Goal: Submit feedback/report problem

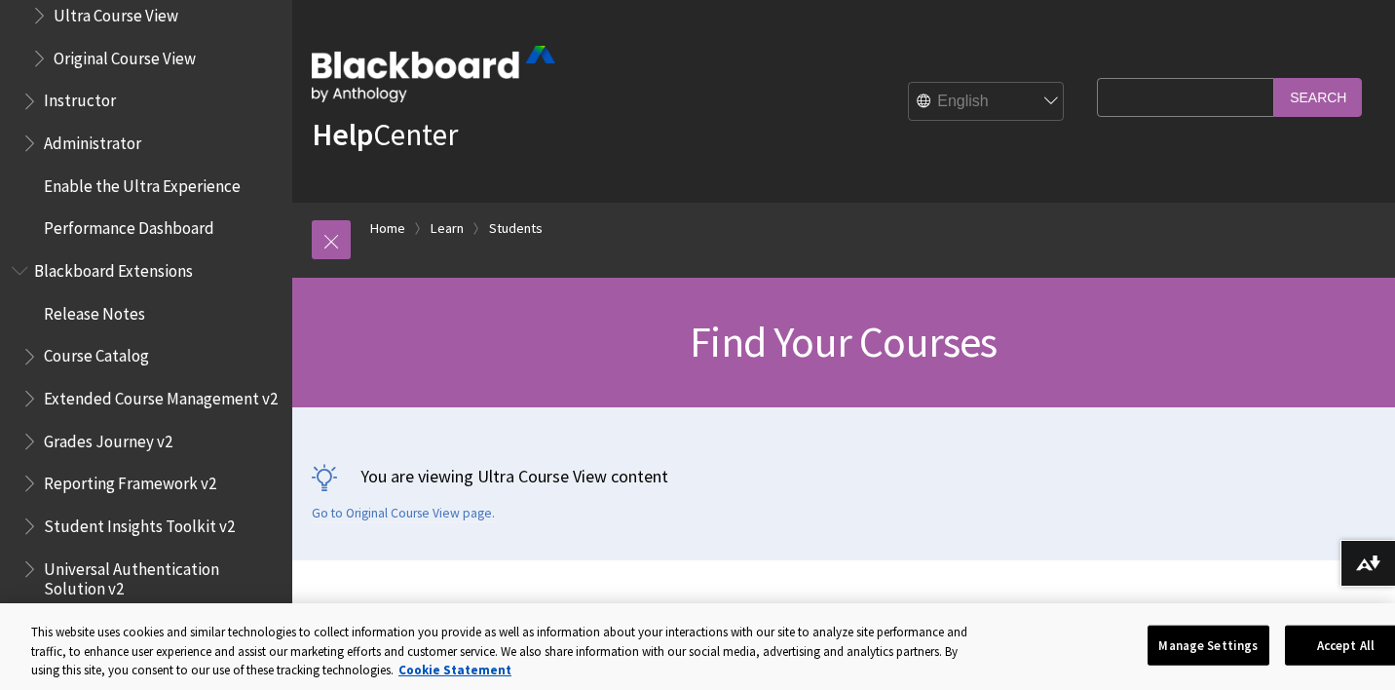
scroll to position [2289, 0]
click at [150, 425] on span "Grades Journey v2" at bounding box center [108, 438] width 129 height 26
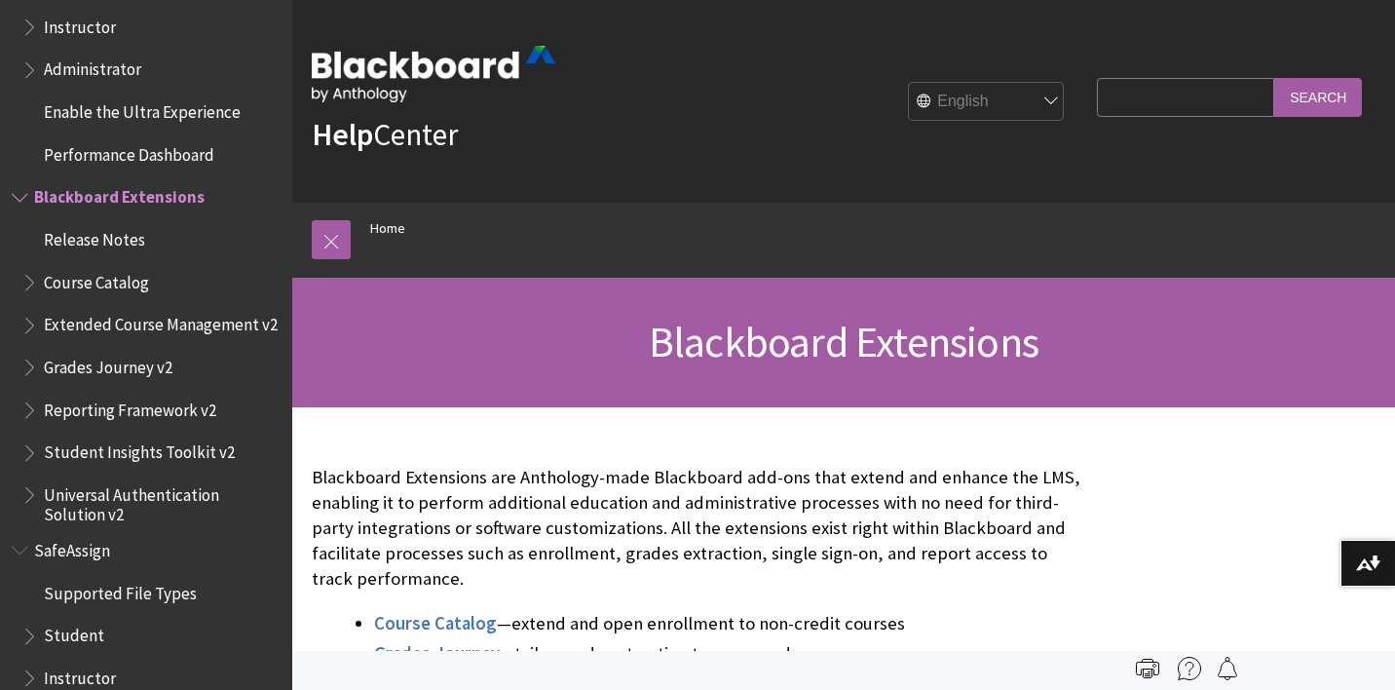
scroll to position [1898, 0]
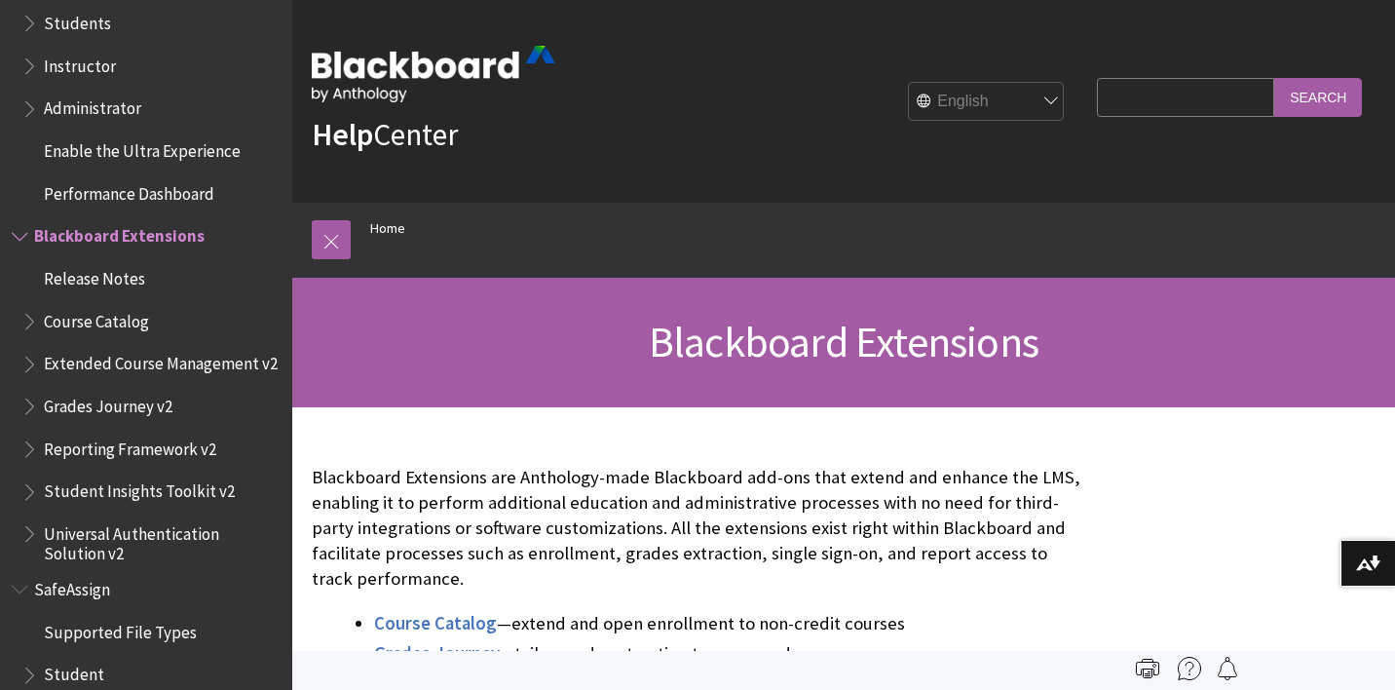
click at [30, 390] on span "Book outline for Blackboard Extensions" at bounding box center [31, 402] width 20 height 24
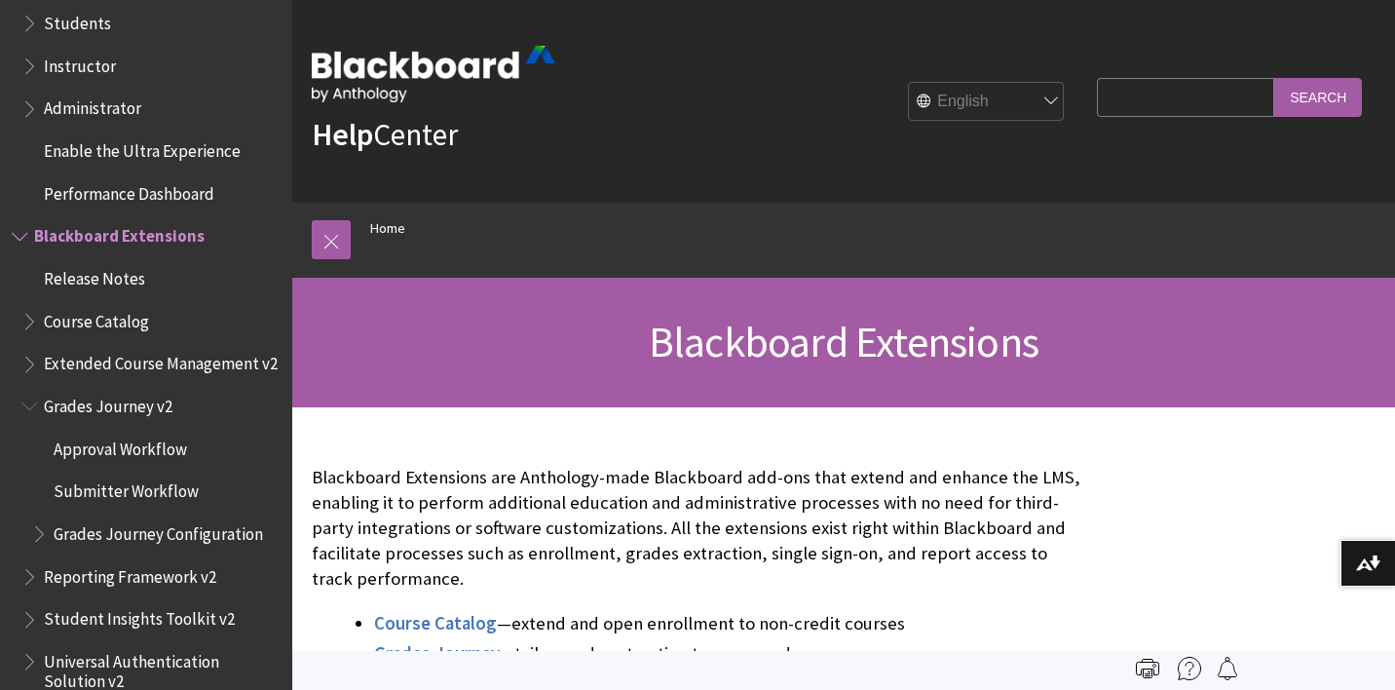
click at [30, 390] on span "Book outline for Blackboard Extensions" at bounding box center [31, 402] width 20 height 24
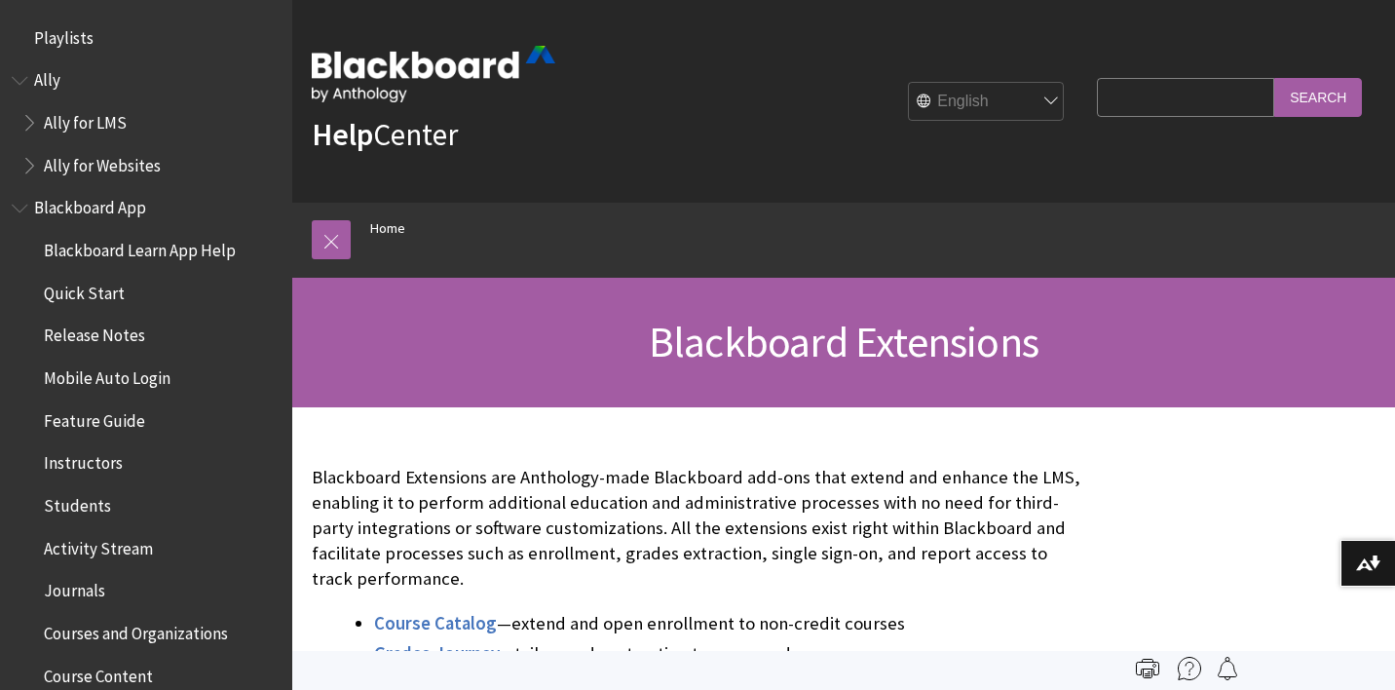
scroll to position [0, 0]
click at [1138, 85] on input "Search Query" at bounding box center [1185, 97] width 177 height 38
type input "gradescope"
click at [1318, 96] on input "Search" at bounding box center [1318, 97] width 88 height 38
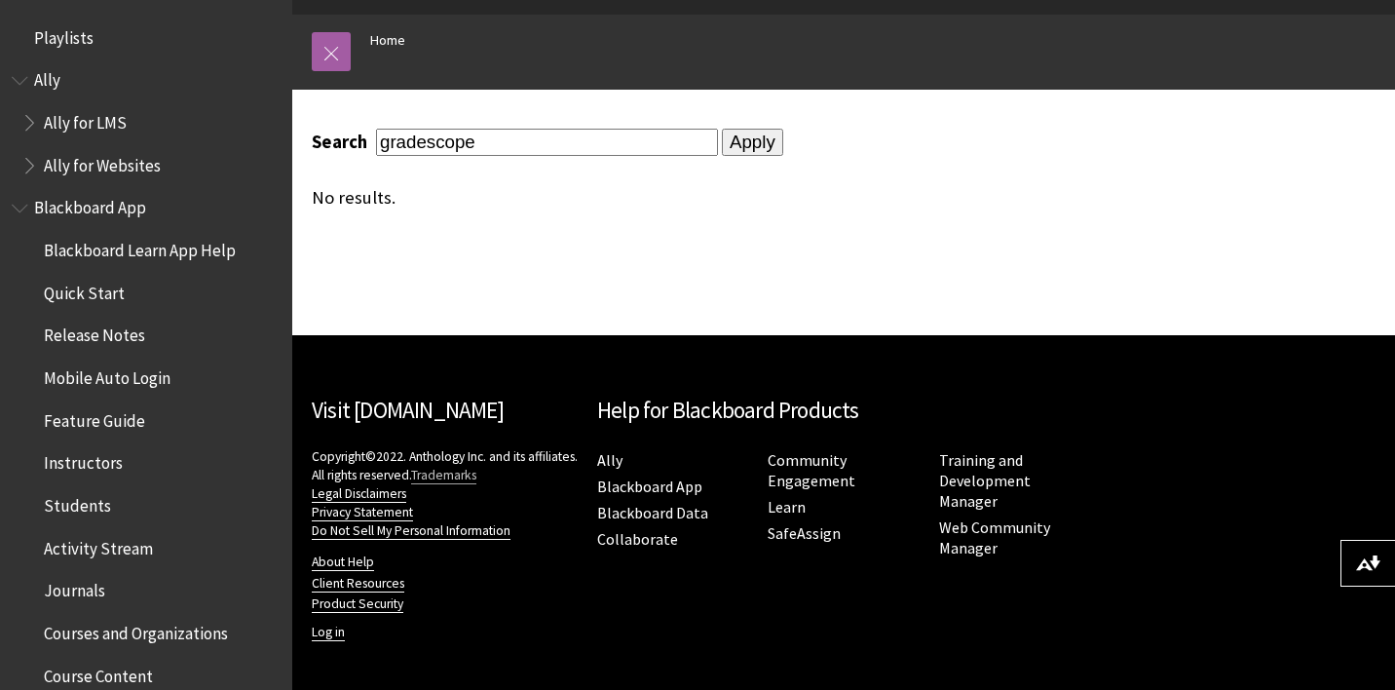
scroll to position [187, 0]
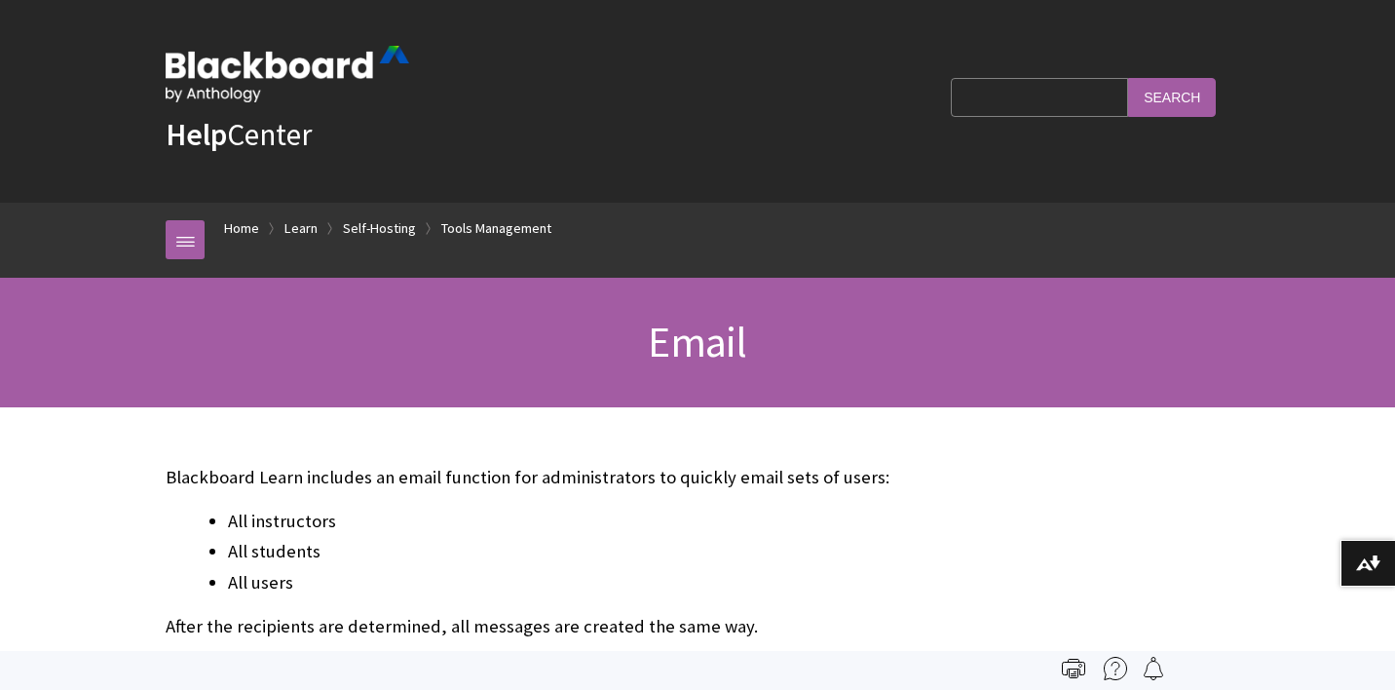
scroll to position [3479, 0]
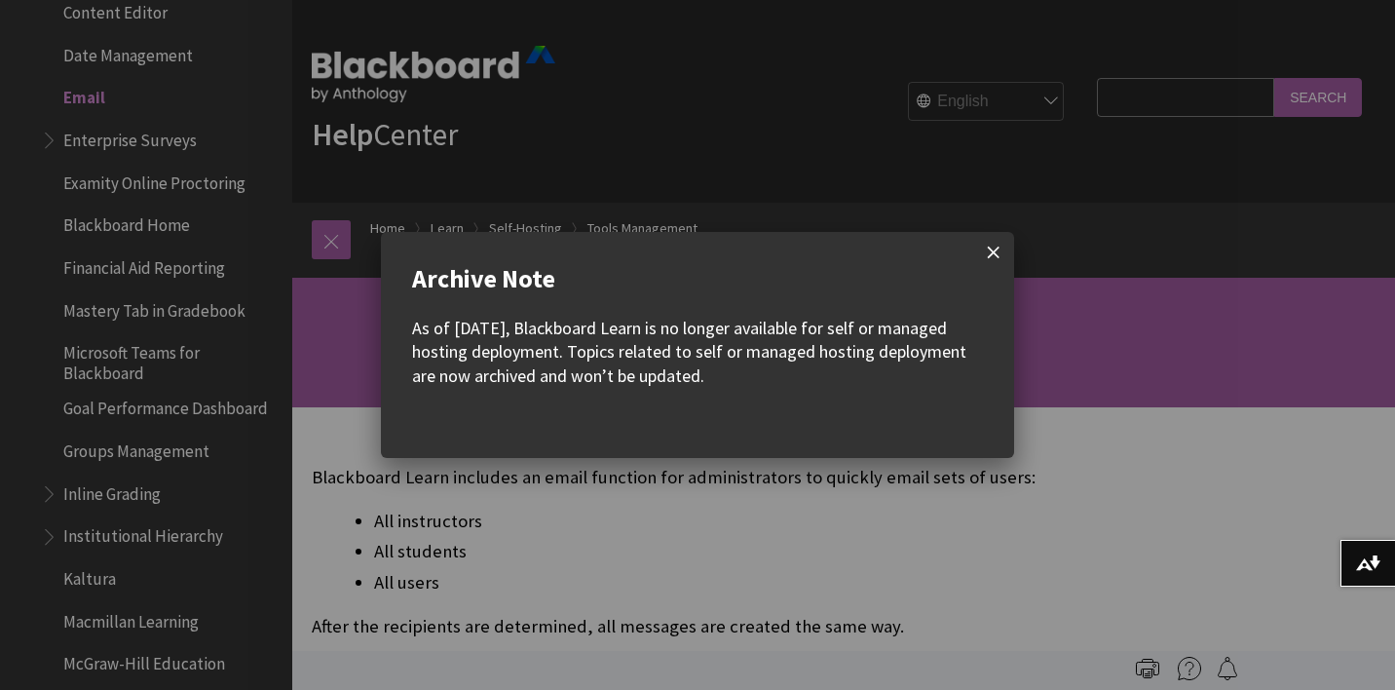
click at [996, 256] on span at bounding box center [993, 252] width 41 height 41
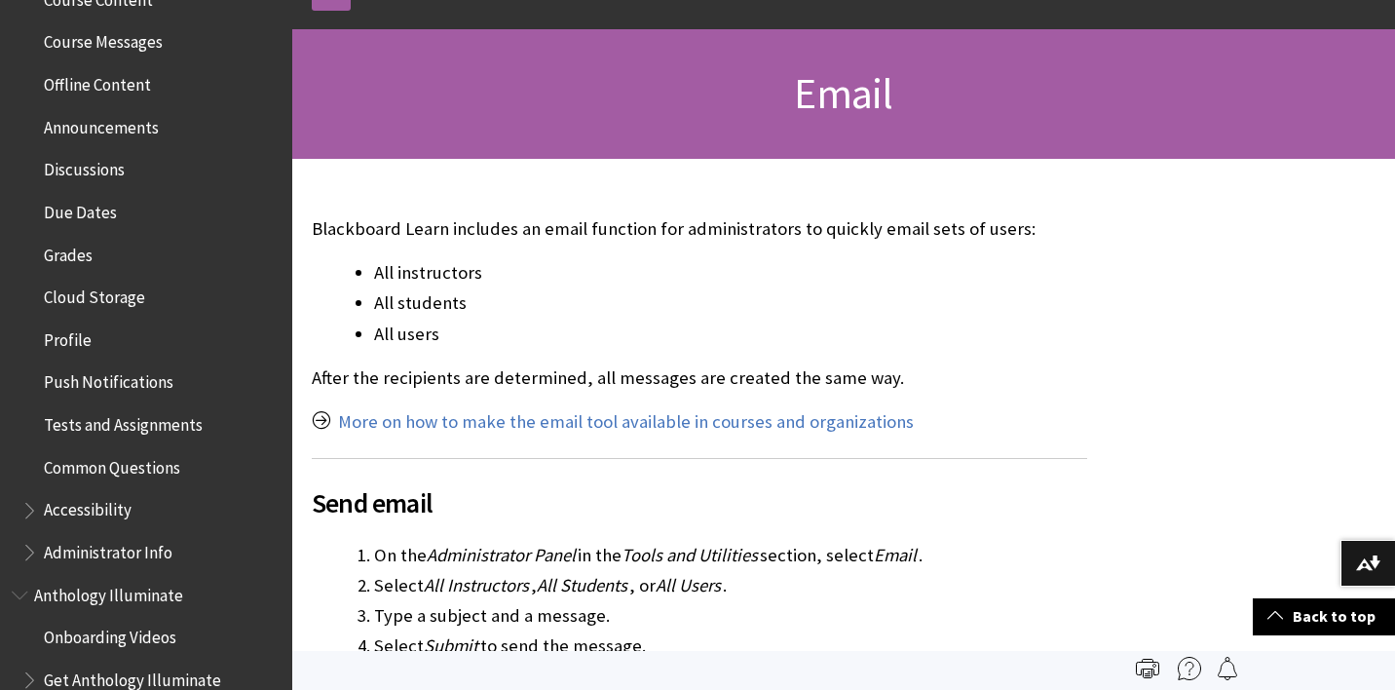
scroll to position [717, 0]
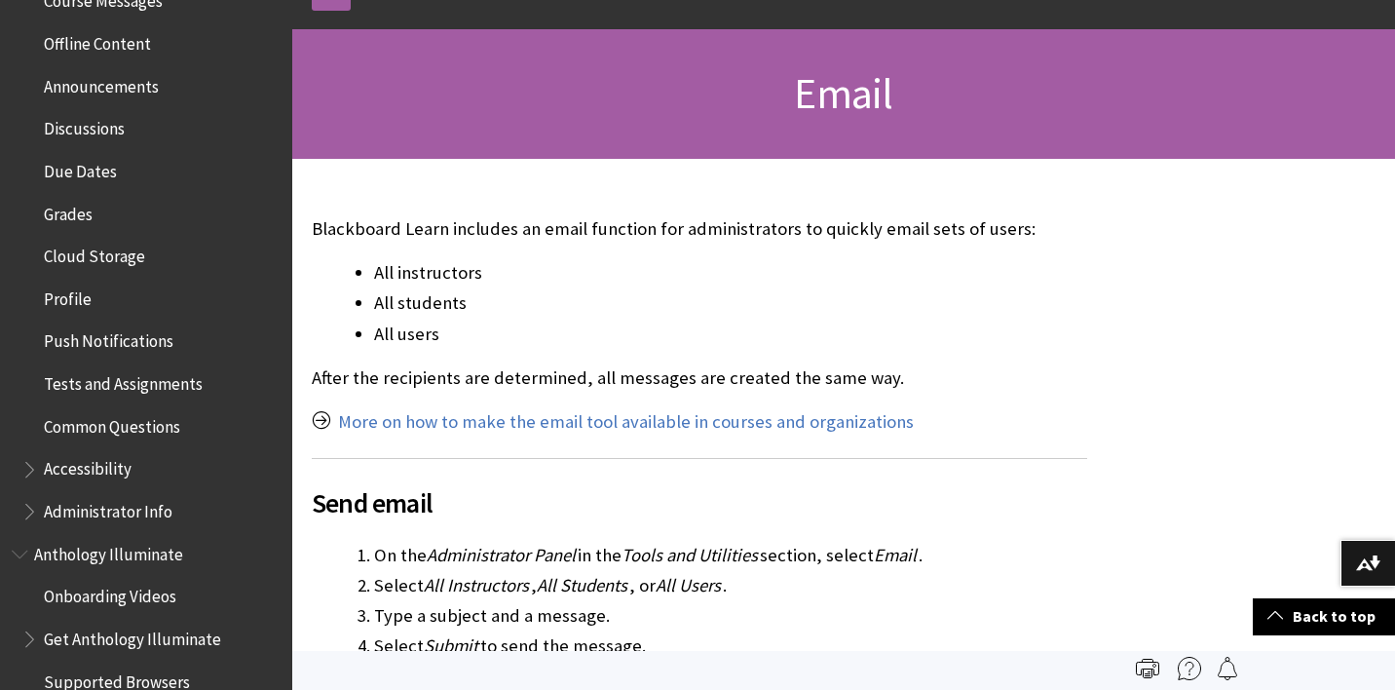
click at [96, 198] on span "Grades" at bounding box center [150, 214] width 259 height 33
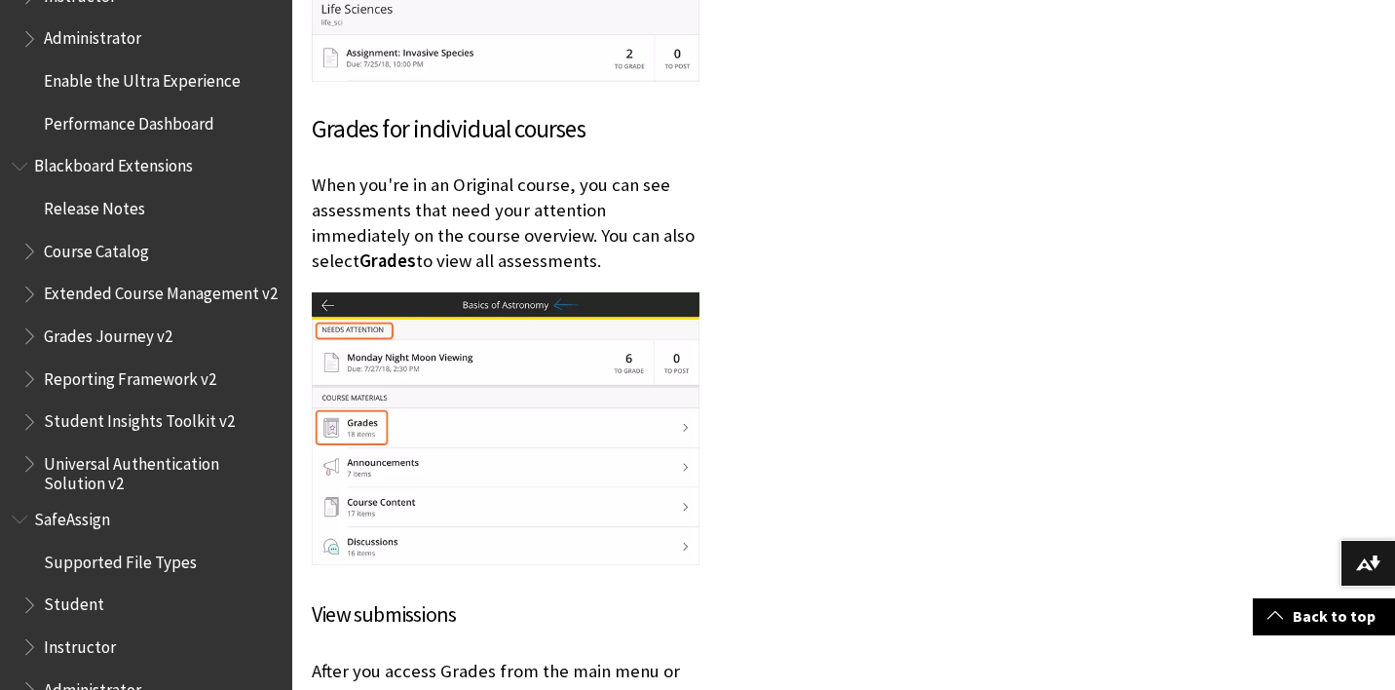
scroll to position [1967, 0]
click at [96, 590] on span "Student" at bounding box center [74, 603] width 60 height 26
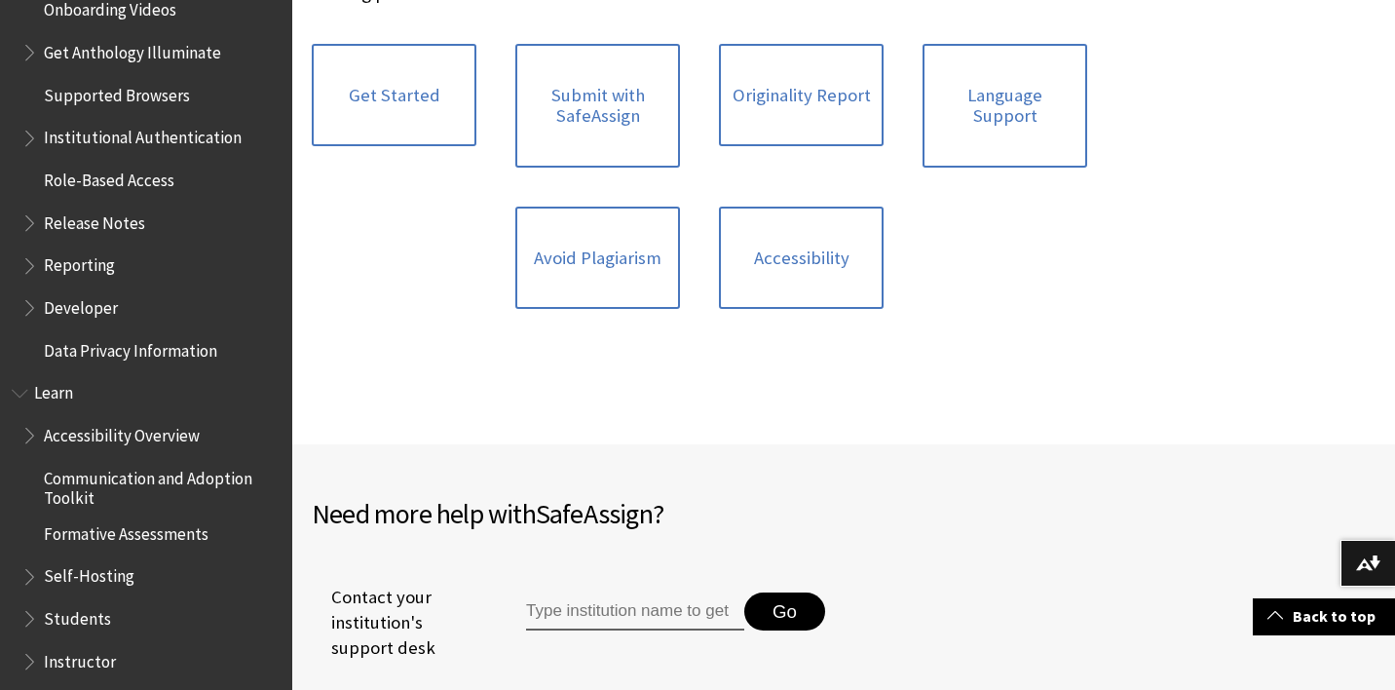
scroll to position [1212, 0]
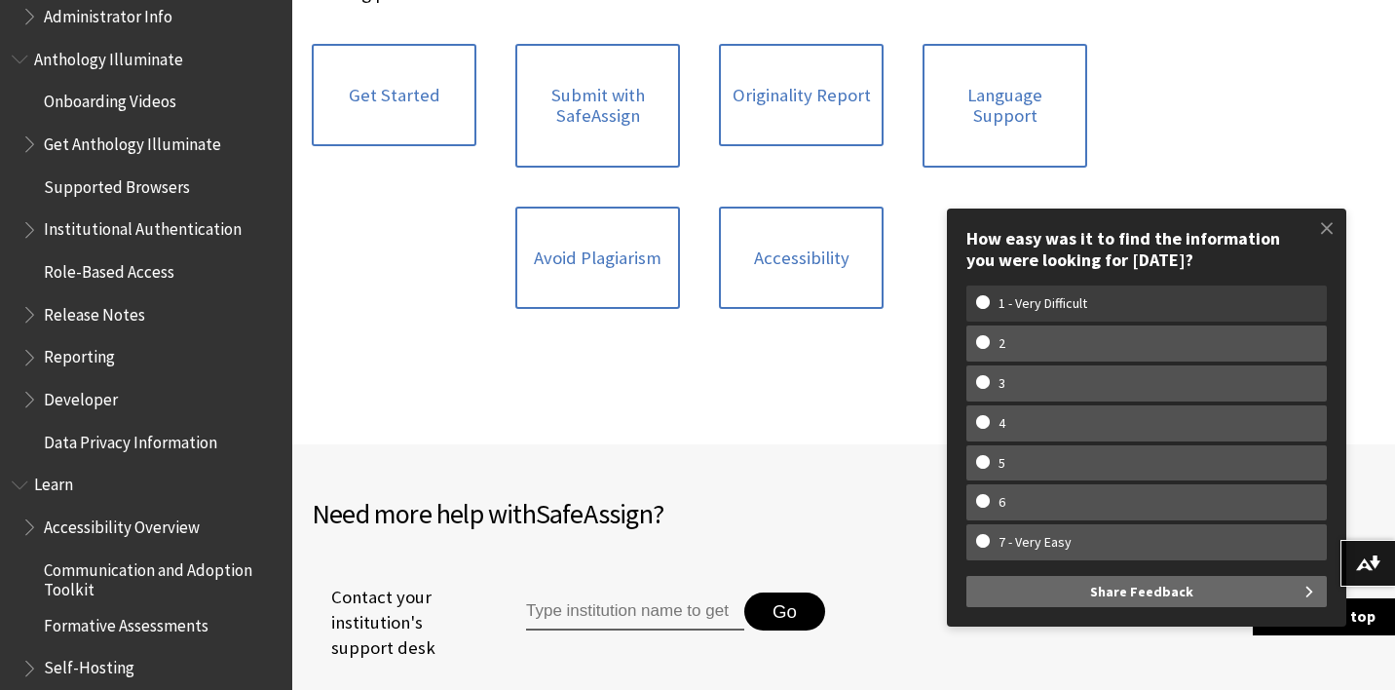
click at [1049, 304] on w-span "1 - Very Difficult" at bounding box center [1042, 303] width 133 height 17
click at [989, 304] on input "1 - Very Difficult" at bounding box center [982, 301] width 13 height 13
radio input "true"
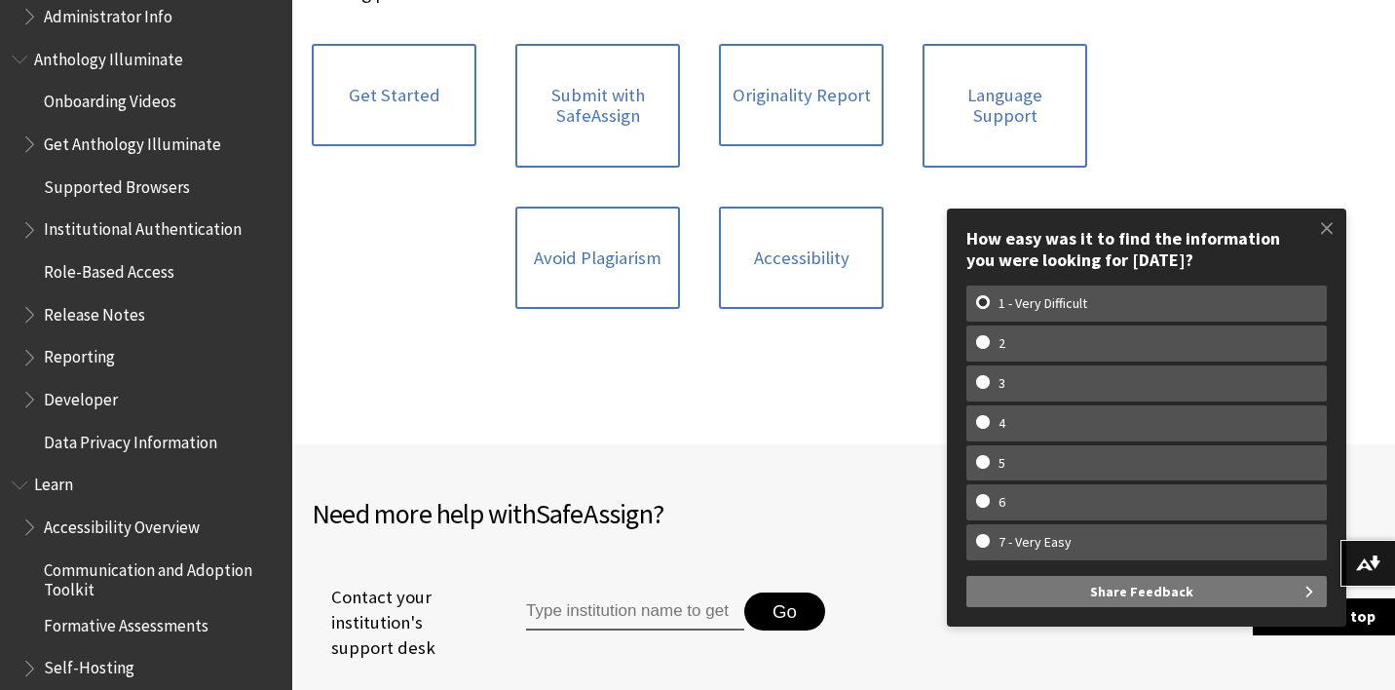
click at [1215, 586] on button "Share Feedback" at bounding box center [1146, 591] width 360 height 31
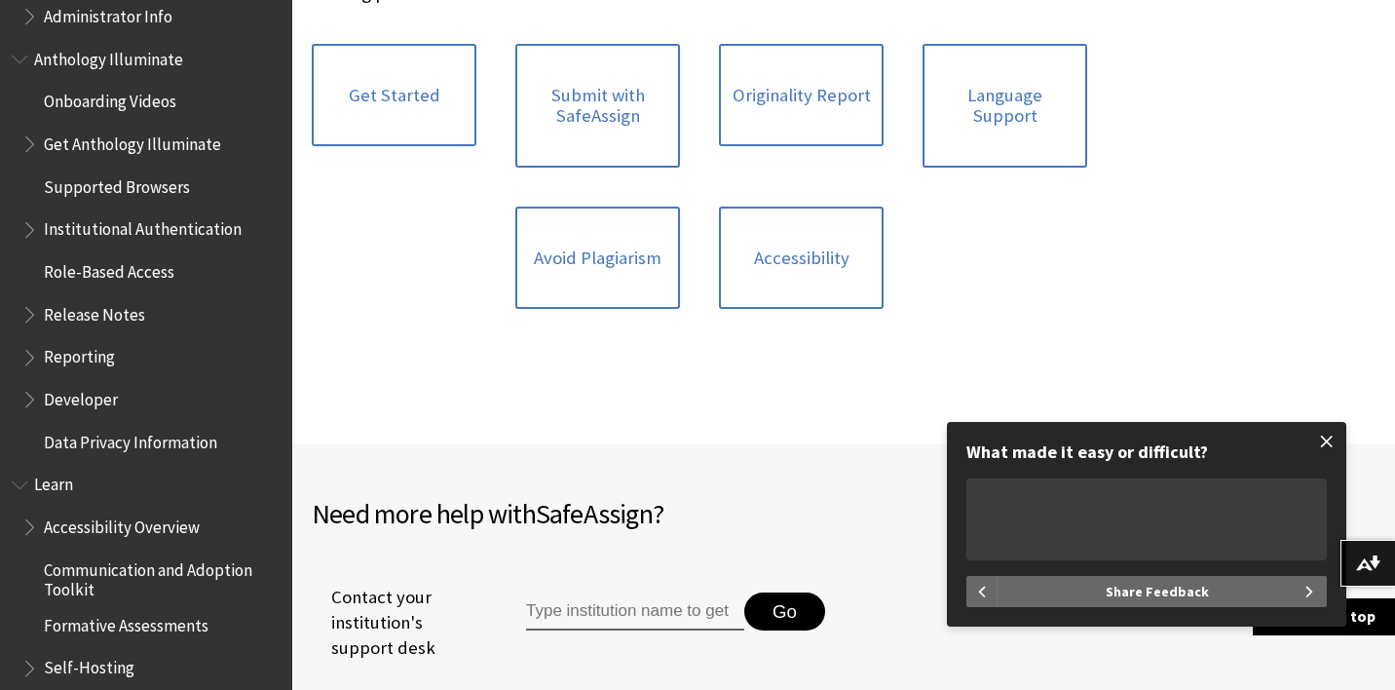
click at [1329, 445] on span at bounding box center [1326, 441] width 41 height 41
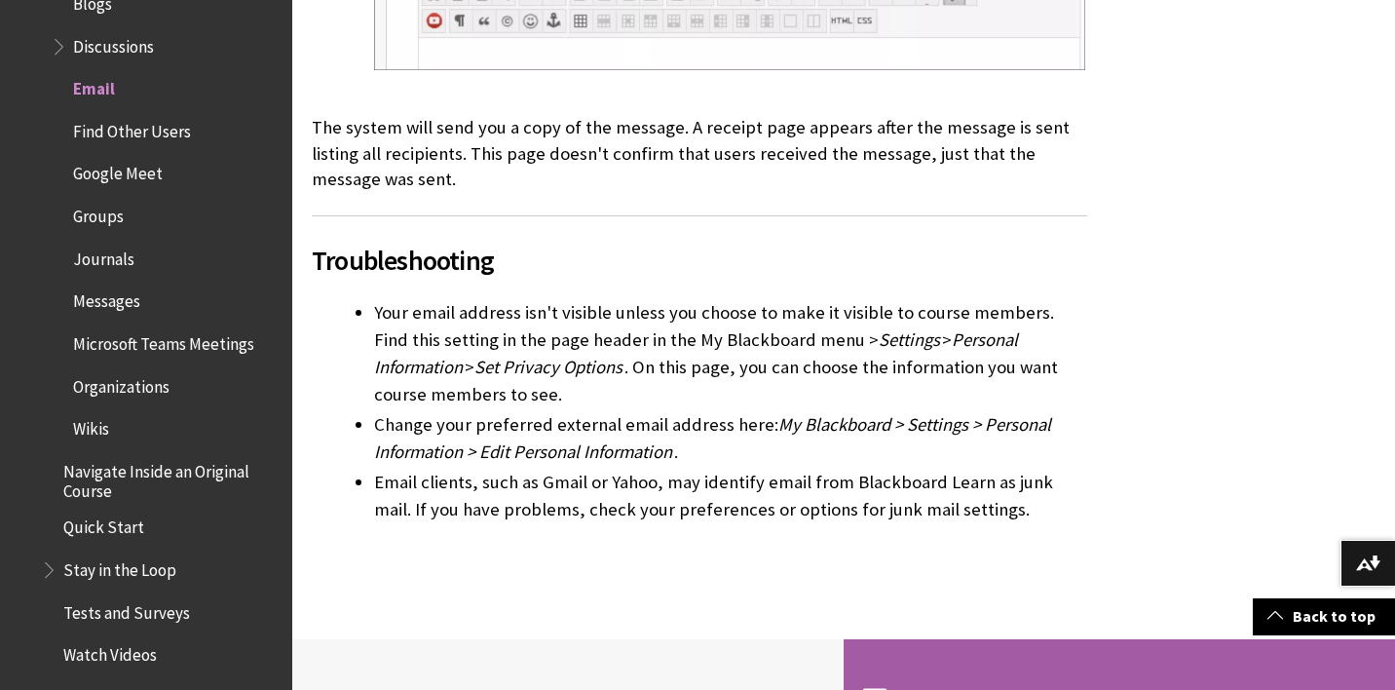
scroll to position [2736, 0]
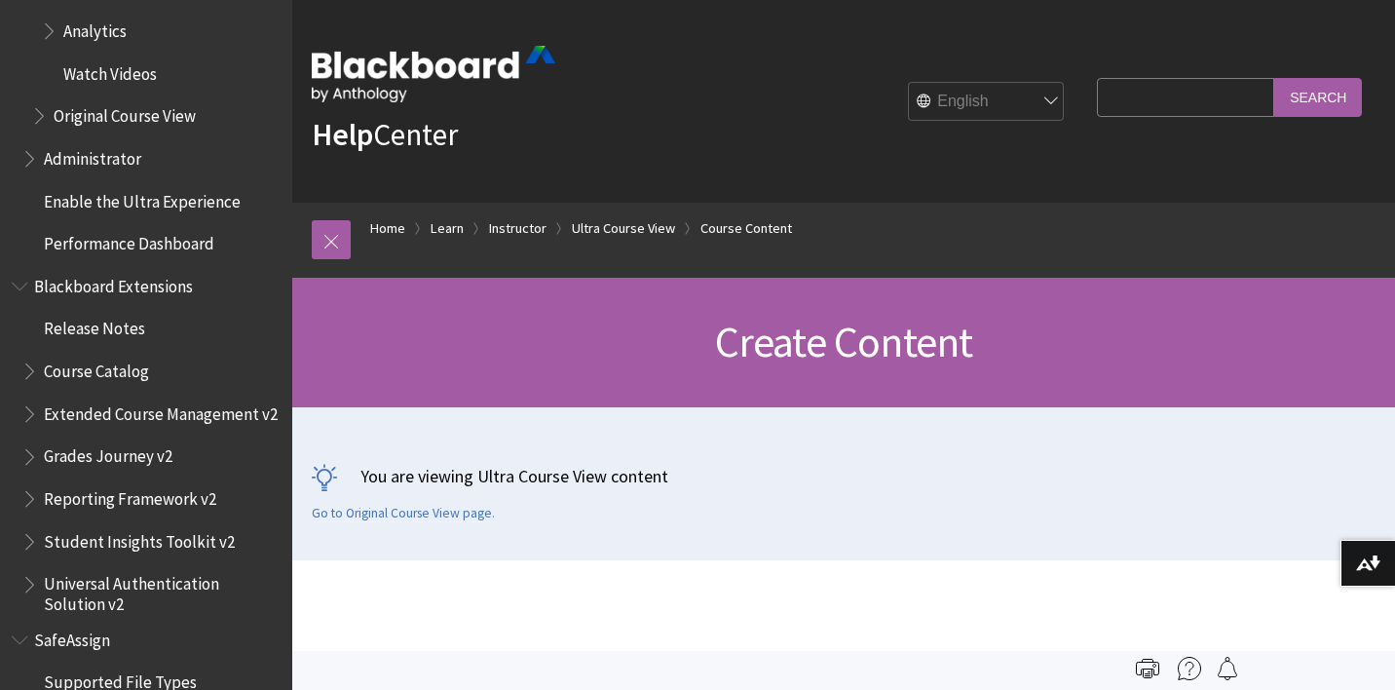
scroll to position [3561, 0]
click at [168, 268] on span "Blackboard Extensions" at bounding box center [113, 281] width 159 height 26
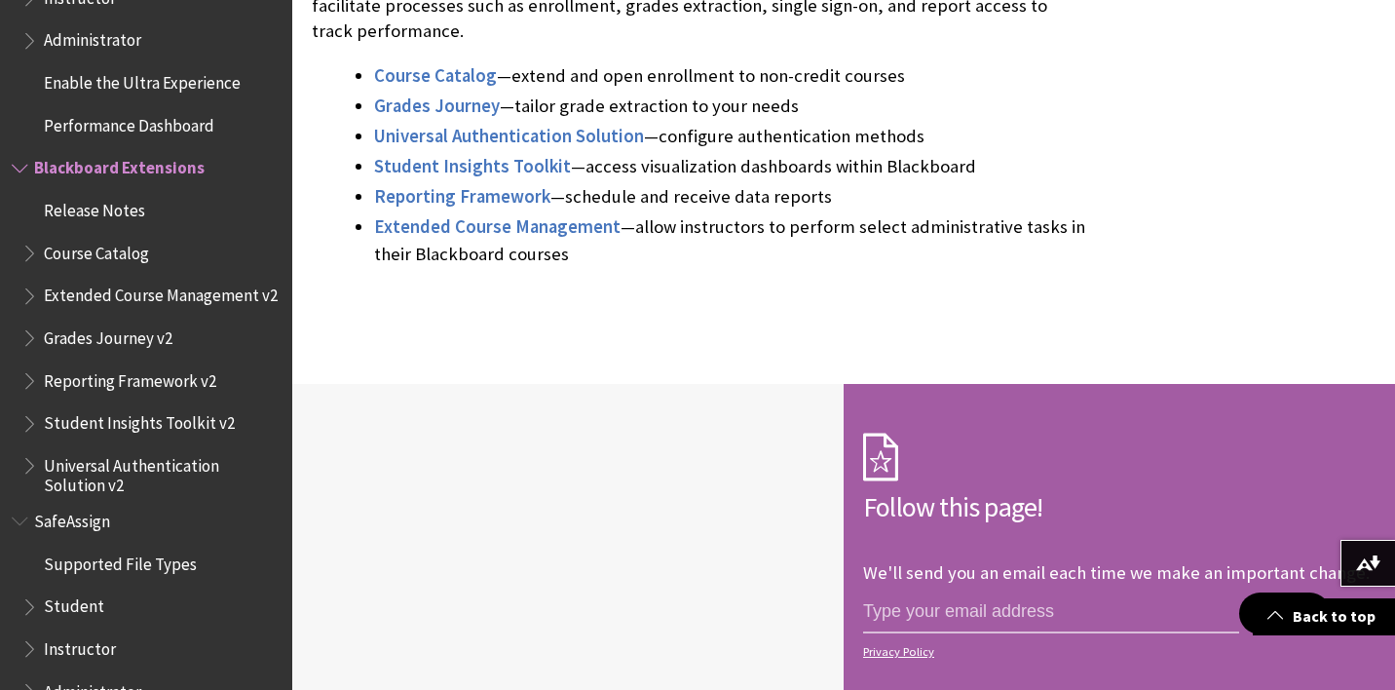
scroll to position [546, 0]
click at [101, 590] on span "Student" at bounding box center [150, 606] width 259 height 33
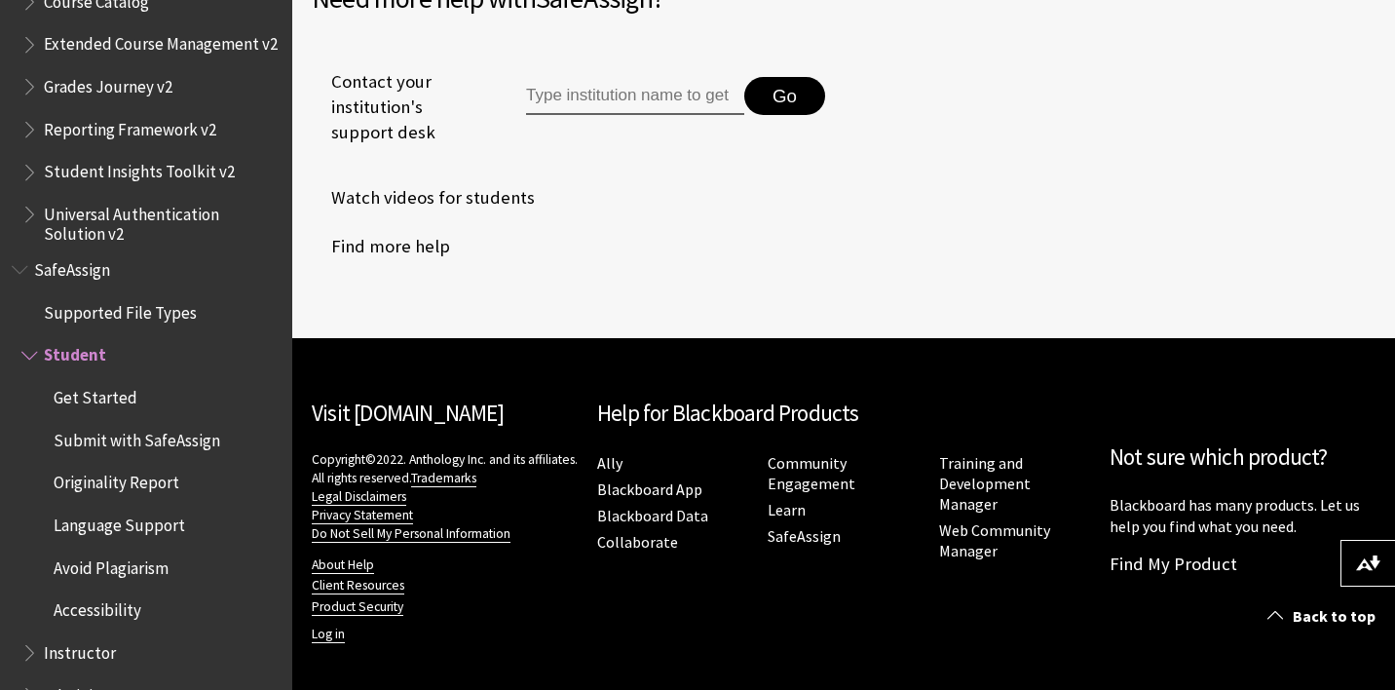
scroll to position [1049, 0]
click at [361, 560] on link "About Help" at bounding box center [343, 566] width 62 height 18
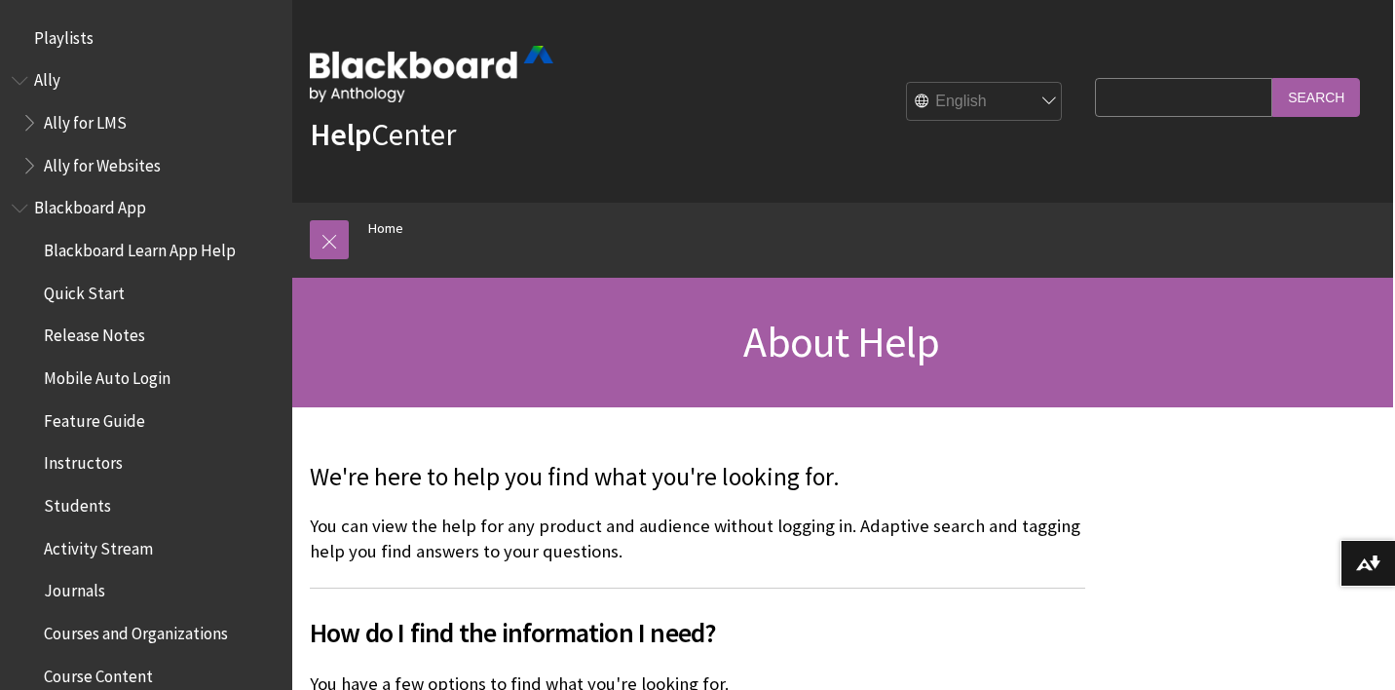
scroll to position [0, 2]
click at [1135, 85] on input "Search Query" at bounding box center [1183, 97] width 177 height 38
